Goal: Task Accomplishment & Management: Manage account settings

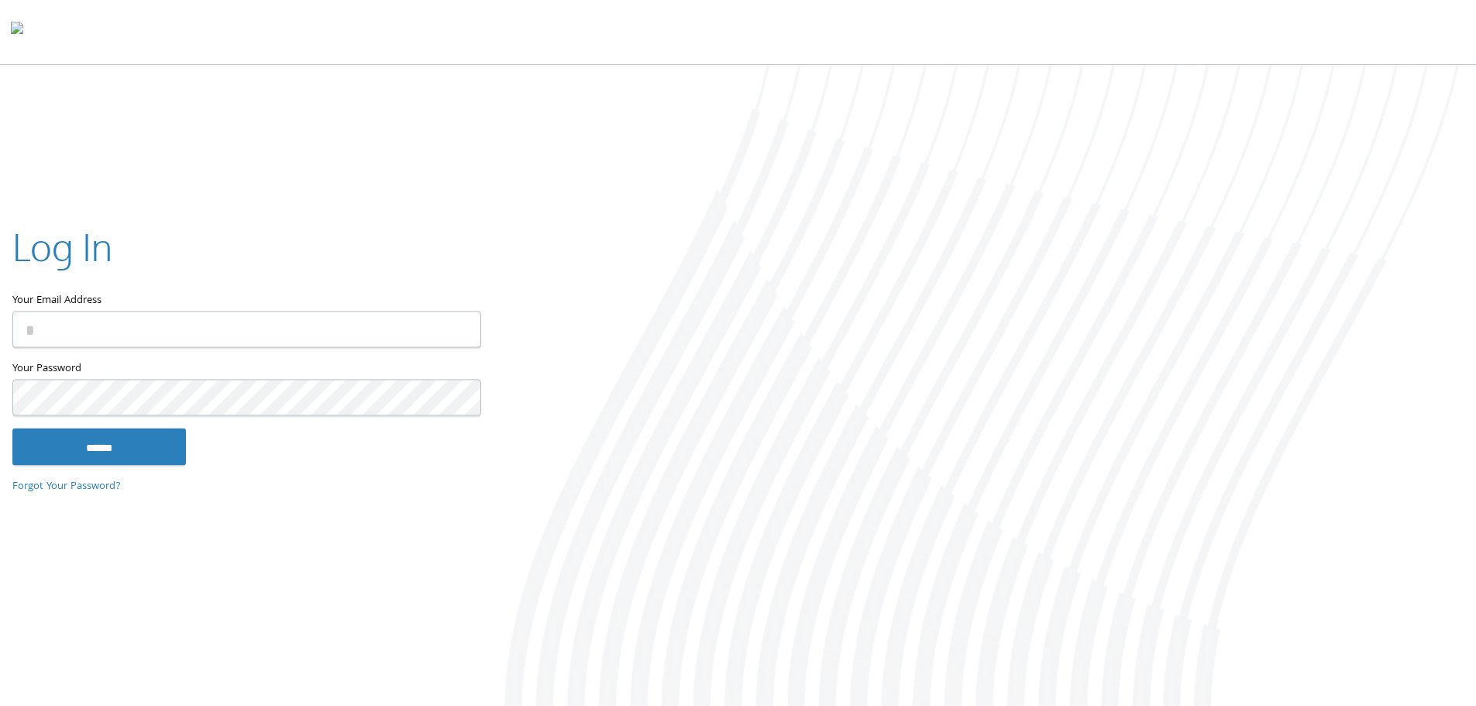
click at [258, 314] on input "Your Email Address" at bounding box center [246, 329] width 469 height 36
type input "**********"
click at [12, 428] on input "******" at bounding box center [99, 446] width 174 height 37
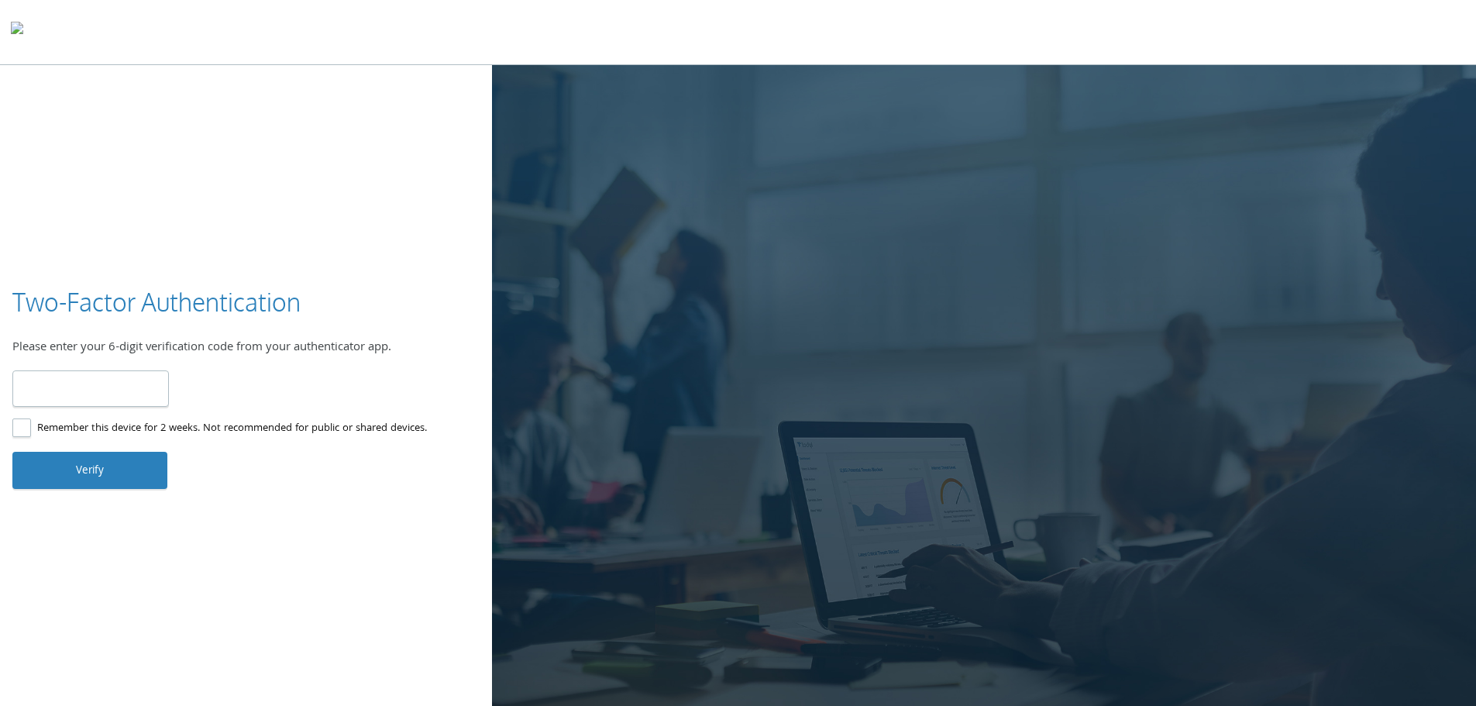
type input "******"
